Goal: Find specific page/section: Find specific page/section

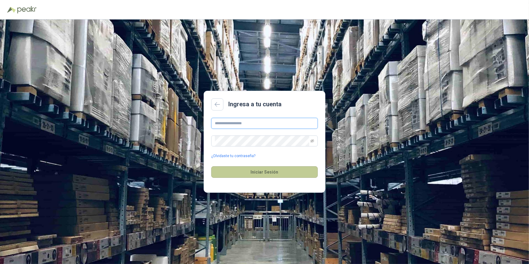
type input "**********"
click at [271, 174] on button "Iniciar Sesión" at bounding box center [264, 172] width 106 height 12
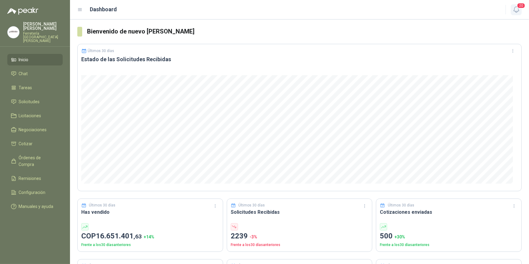
click at [516, 8] on icon "button" at bounding box center [516, 10] width 8 height 8
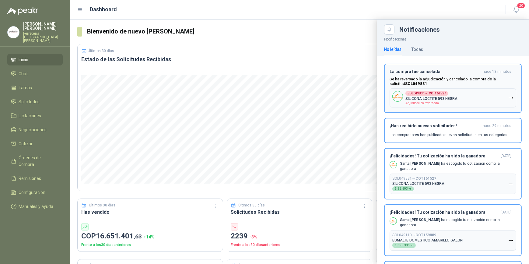
click at [508, 99] on icon "button" at bounding box center [510, 97] width 5 height 5
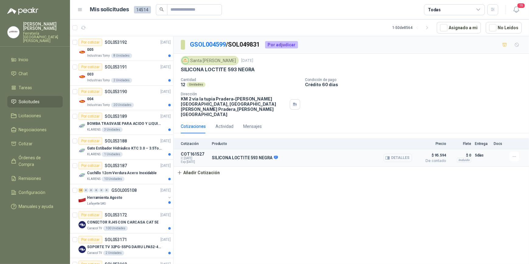
click at [405, 154] on button "Detalles" at bounding box center [397, 158] width 29 height 8
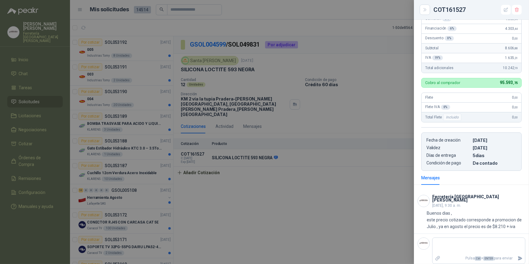
scroll to position [134, 0]
click at [330, 184] on div at bounding box center [264, 132] width 529 height 264
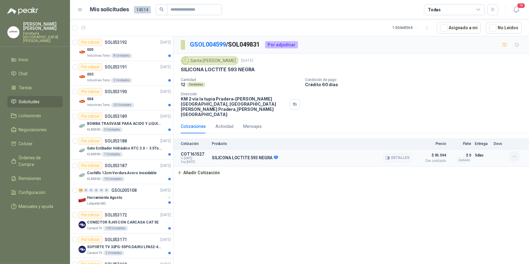
click at [515, 154] on icon "button" at bounding box center [514, 156] width 5 height 5
click at [400, 205] on div "GSOL004599 / SOL049831 Por adjudicar Santa Anita Napoles 25 jul, 2025 SILICONA …" at bounding box center [350, 151] width 355 height 230
click at [516, 7] on icon "button" at bounding box center [516, 10] width 8 height 8
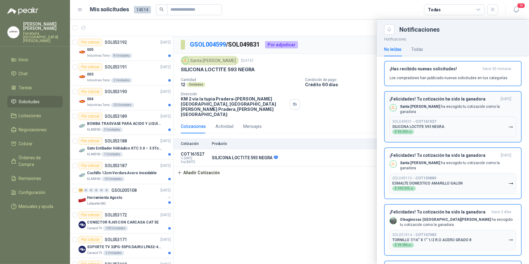
scroll to position [0, 0]
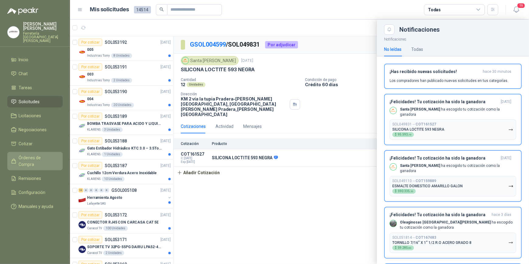
click at [30, 154] on span "Órdenes de Compra" at bounding box center [38, 160] width 38 height 13
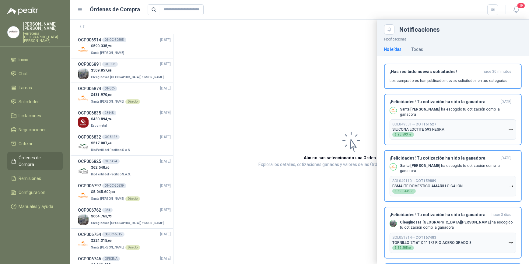
click at [125, 50] on div at bounding box center [299, 141] width 459 height 244
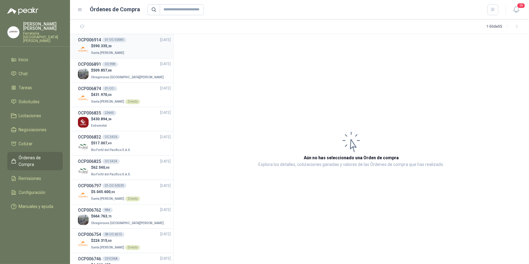
click at [124, 46] on div "$ 590.335 ,20 Santa Anita Napoles" at bounding box center [124, 49] width 93 height 12
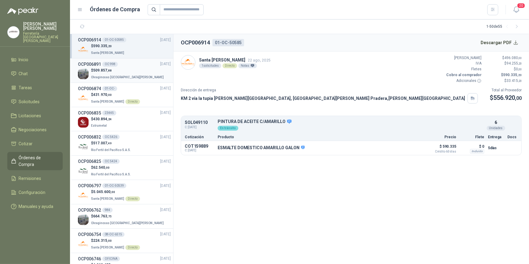
click at [137, 73] on div "$ 509.857 ,88 Oleaginosas [GEOGRAPHIC_DATA][PERSON_NAME]" at bounding box center [124, 74] width 93 height 12
